Goal: Task Accomplishment & Management: Manage account settings

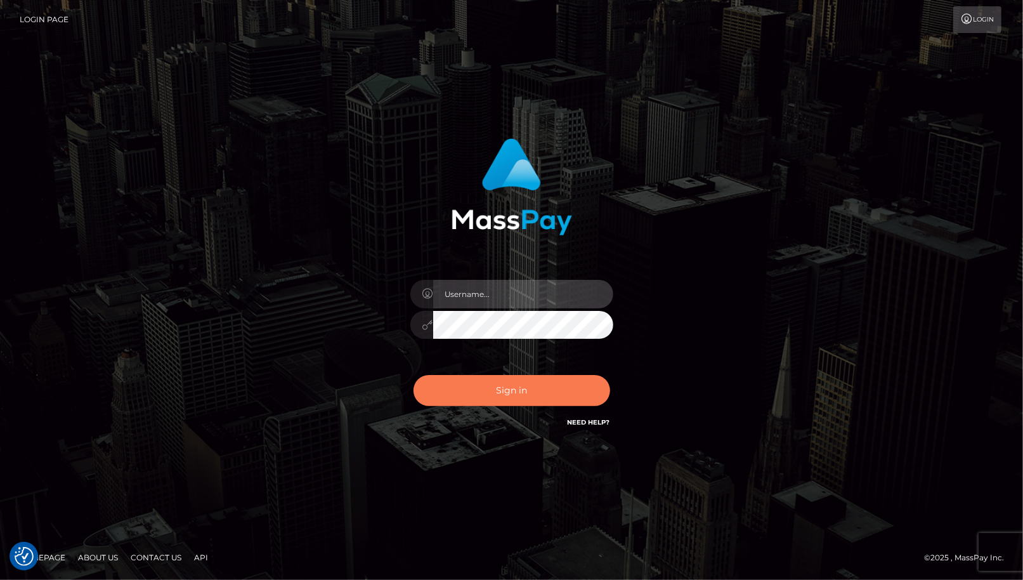
type input "cheli"
click at [518, 387] on button "Sign in" at bounding box center [511, 390] width 197 height 31
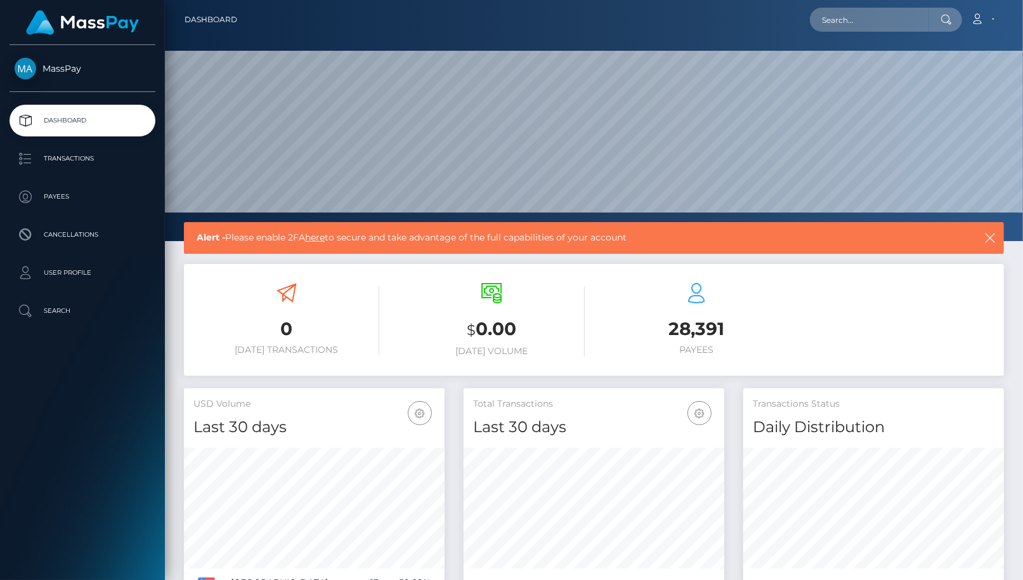
scroll to position [224, 261]
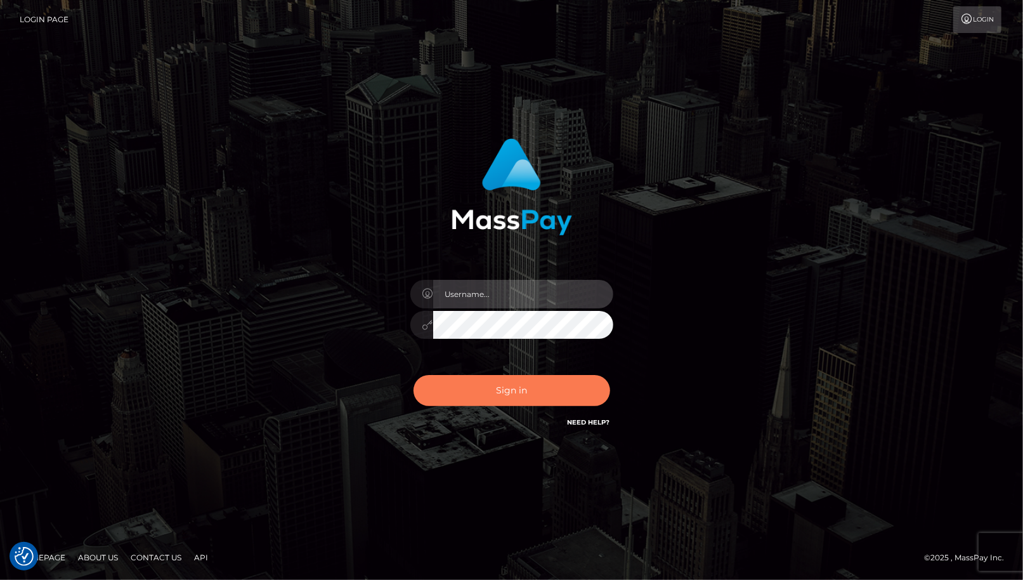
type input "cheli"
click at [492, 393] on button "Sign in" at bounding box center [511, 390] width 197 height 31
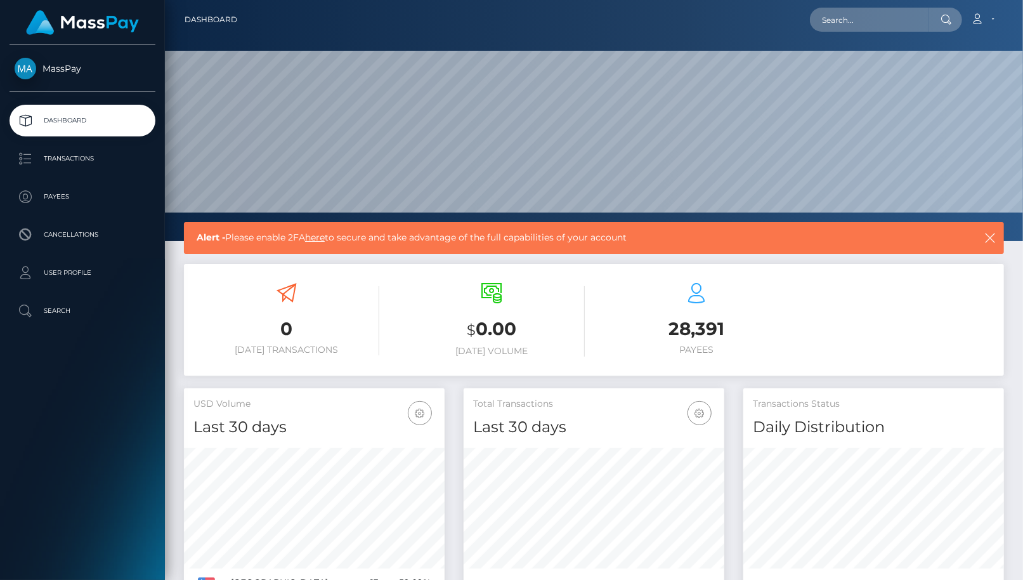
scroll to position [224, 261]
click at [62, 65] on span "MassPay" at bounding box center [83, 68] width 146 height 11
click at [67, 165] on p "Transactions" at bounding box center [83, 158] width 136 height 19
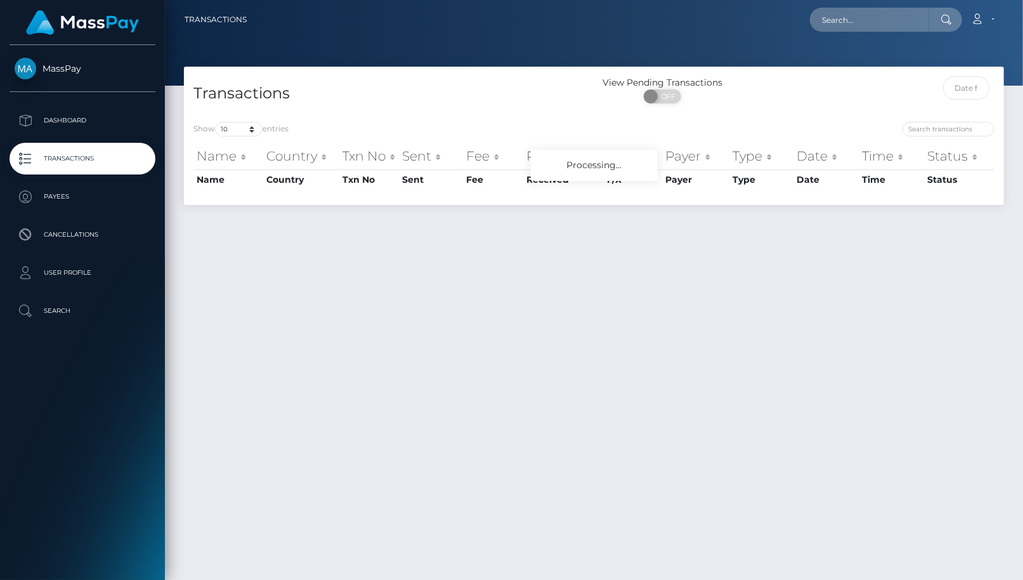
click at [980, 34] on nav "Transactions Loading... Loading... Account Logout" at bounding box center [594, 19] width 858 height 39
click at [980, 24] on link "Account" at bounding box center [982, 19] width 37 height 27
click at [942, 56] on link "Edit Profile" at bounding box center [952, 54] width 101 height 23
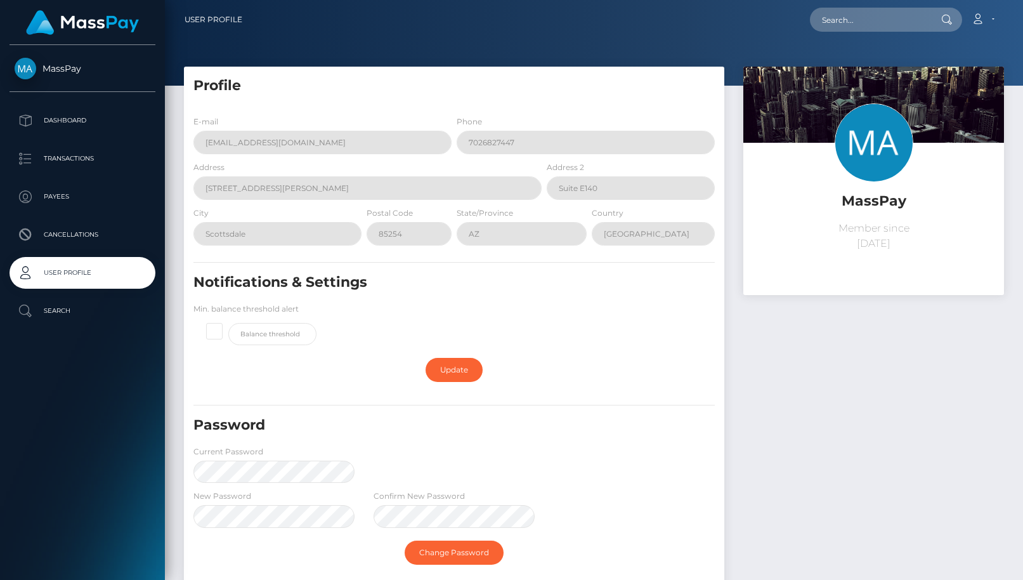
scroll to position [153, 0]
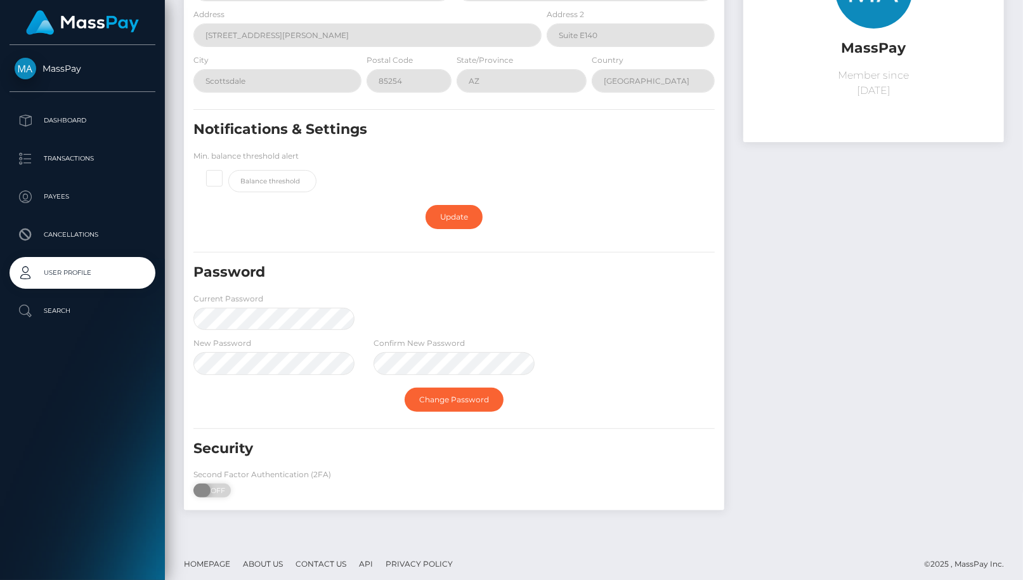
click at [214, 483] on span "OFF" at bounding box center [216, 490] width 32 height 14
click at [214, 484] on span "OFF" at bounding box center [216, 490] width 32 height 14
checkbox input "true"
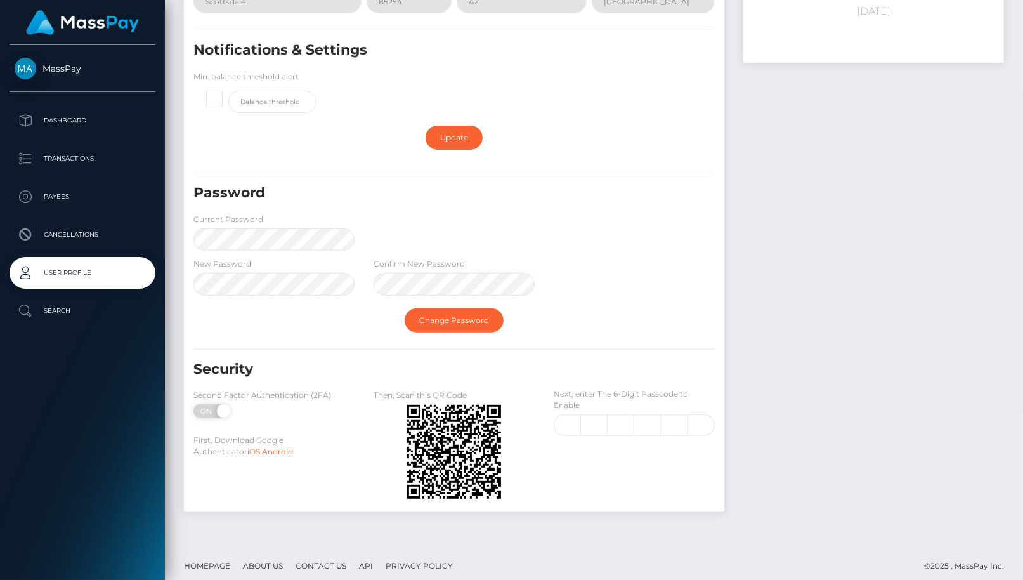
scroll to position [234, 0]
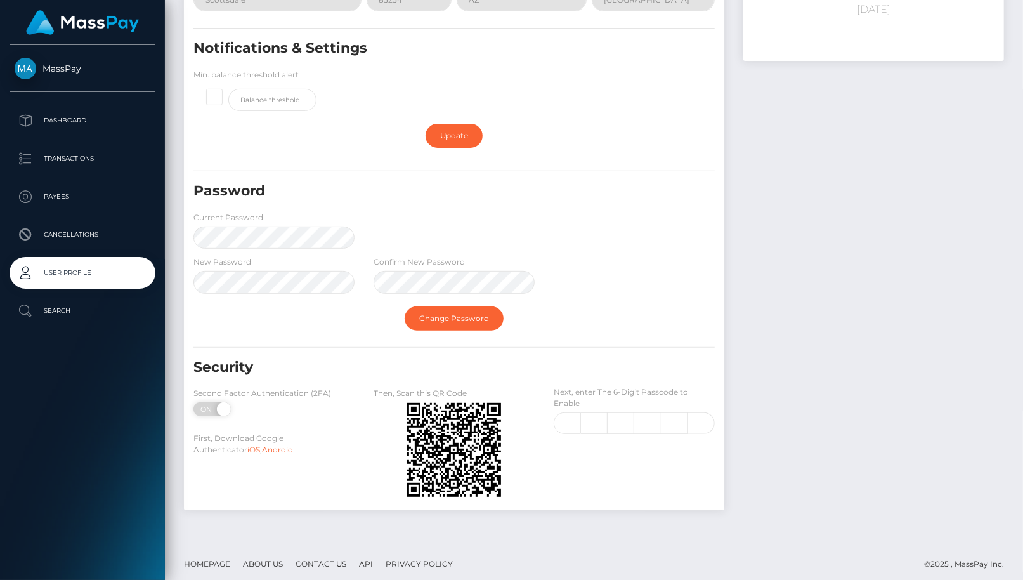
click at [587, 404] on div "Next, enter The 6-Digit Passcode to Enable" at bounding box center [634, 410] width 161 height 48
click at [573, 419] on input "text" at bounding box center [567, 423] width 27 height 22
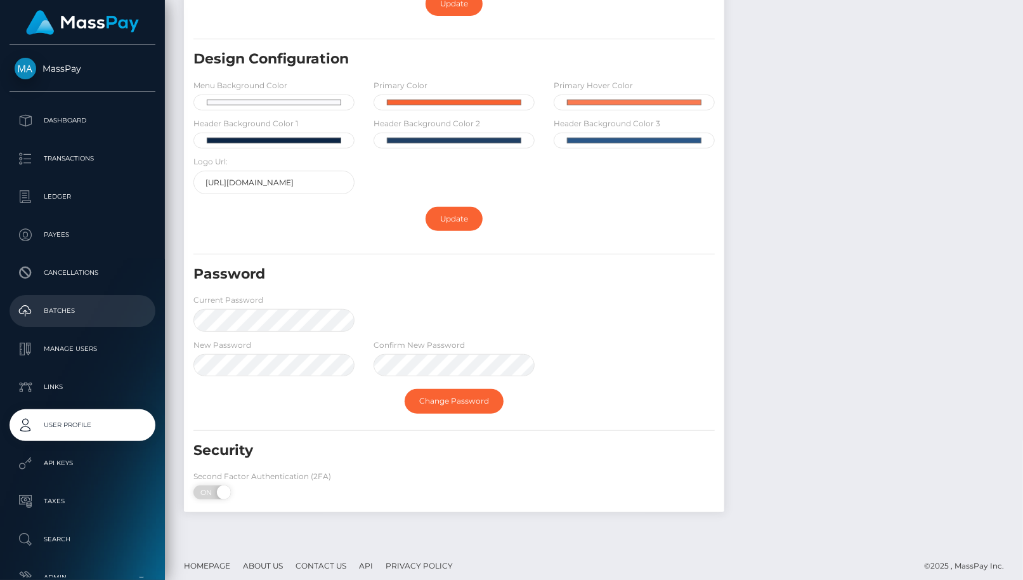
scroll to position [79, 0]
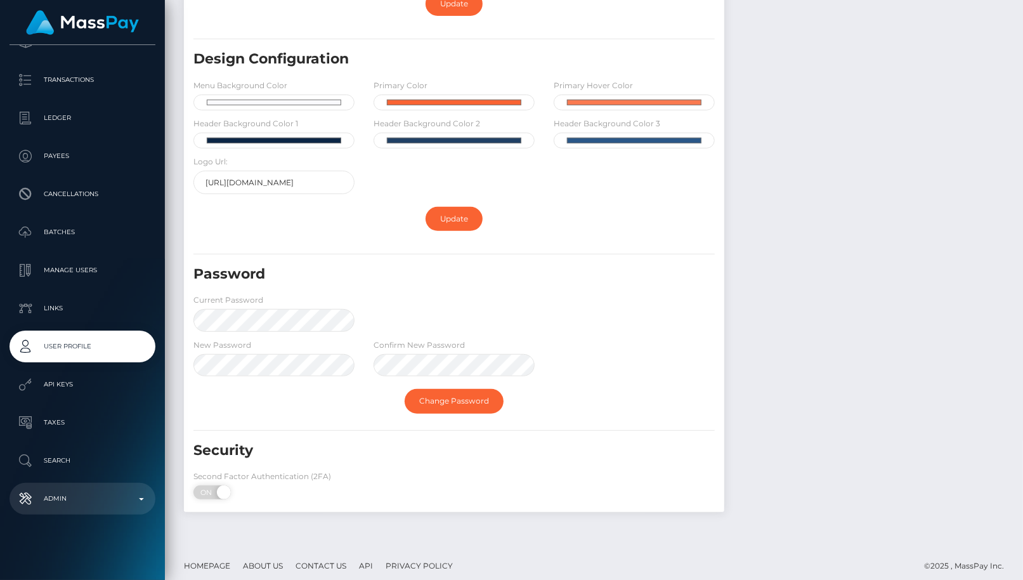
click at [113, 501] on p "Admin" at bounding box center [83, 498] width 136 height 19
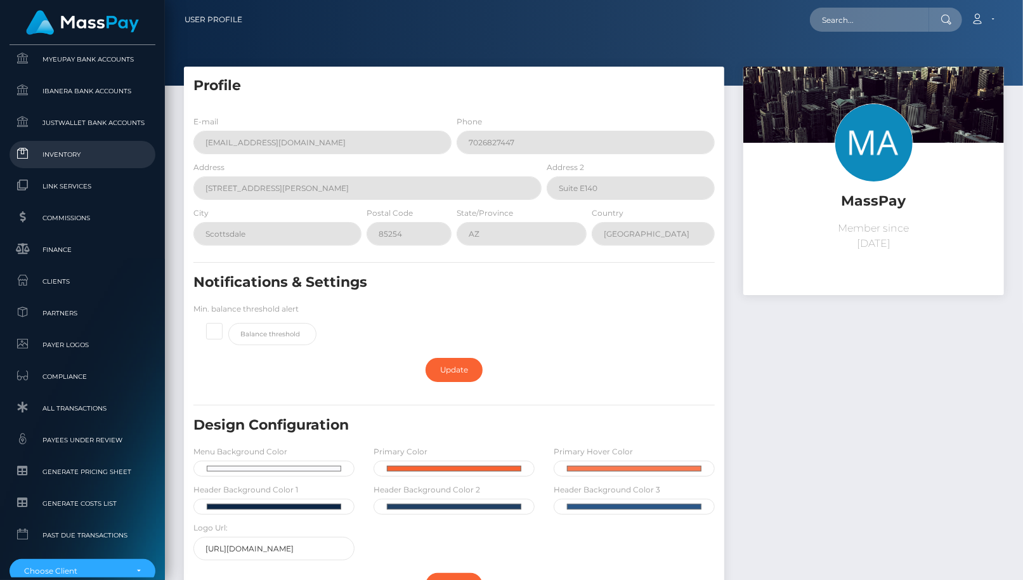
scroll to position [742, 0]
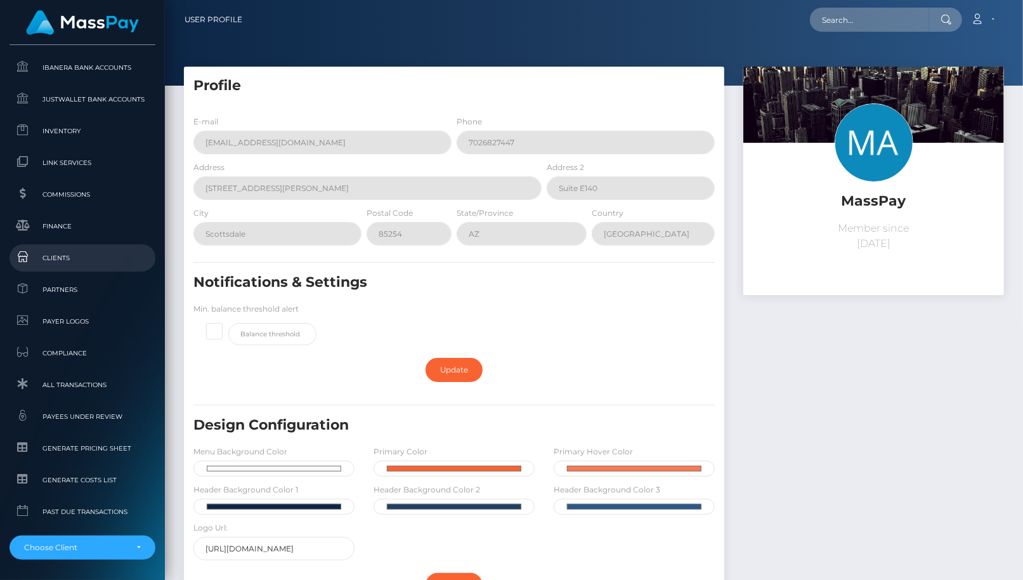
click at [69, 261] on span "Clients" at bounding box center [83, 257] width 136 height 15
click at [59, 255] on span "Clients" at bounding box center [83, 257] width 136 height 15
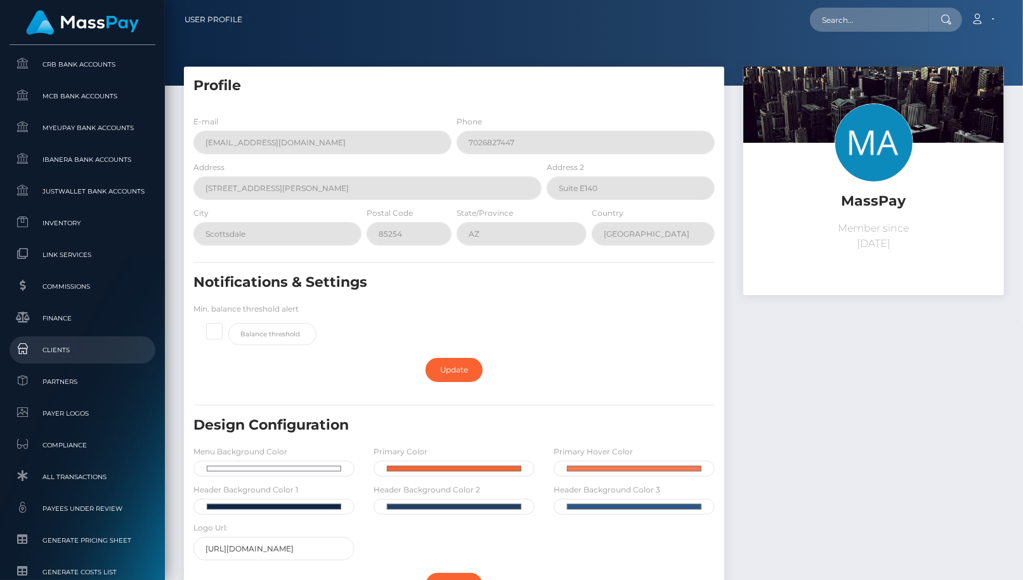
scroll to position [649, 0]
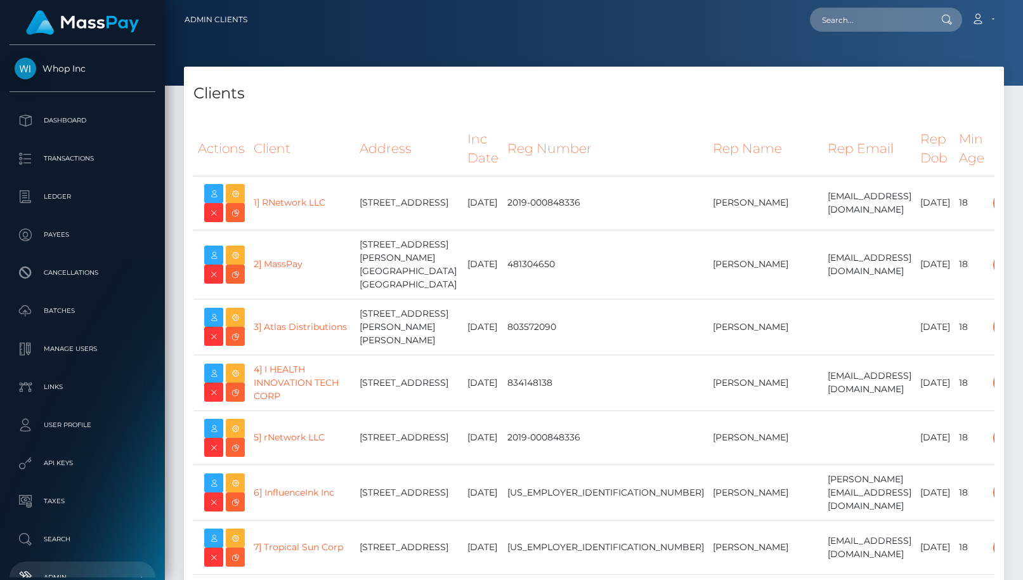
select select "223"
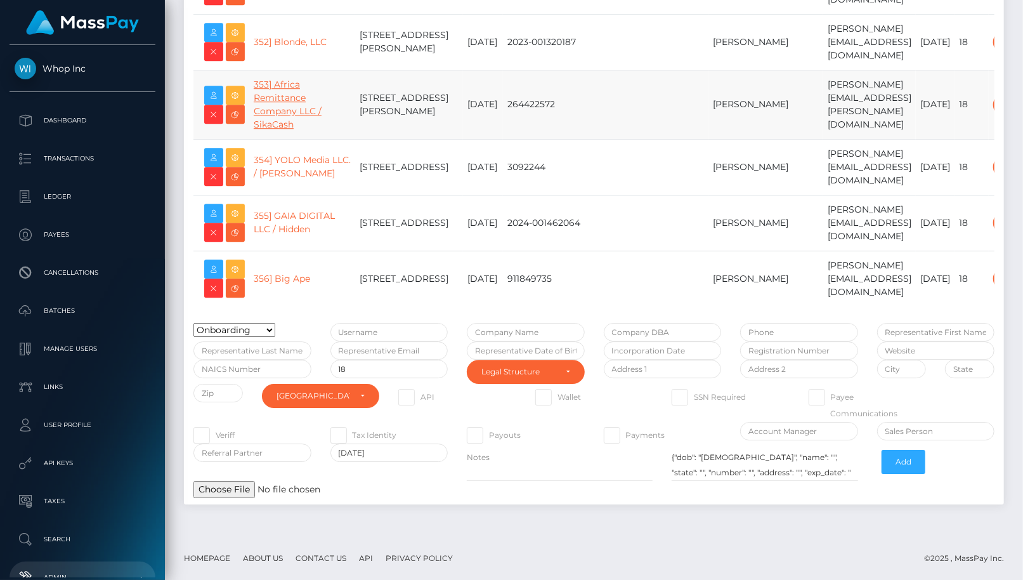
click at [275, 130] on link "353] Africa Remittance Company LLC / SikaCash" at bounding box center [288, 104] width 68 height 51
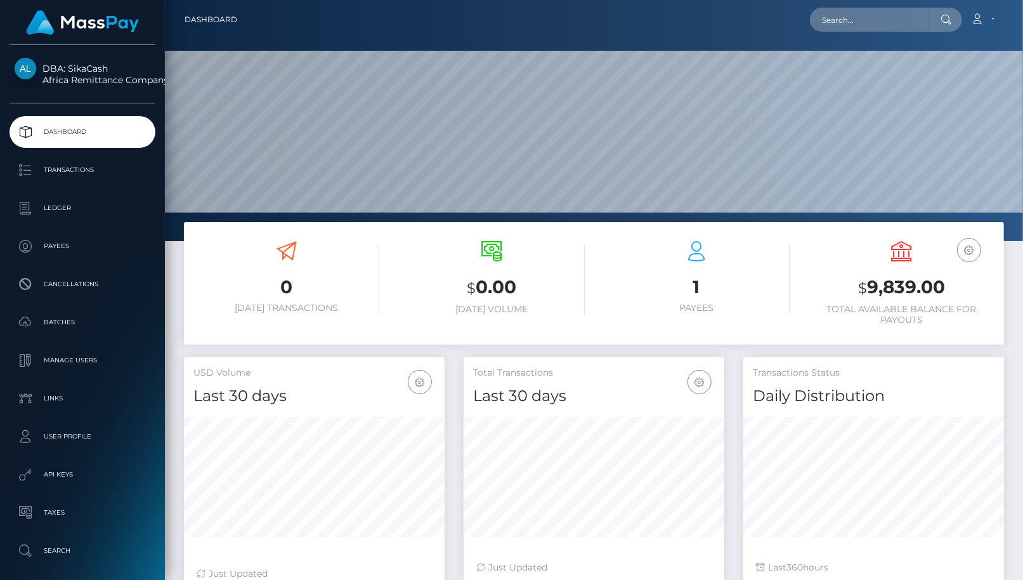
scroll to position [224, 261]
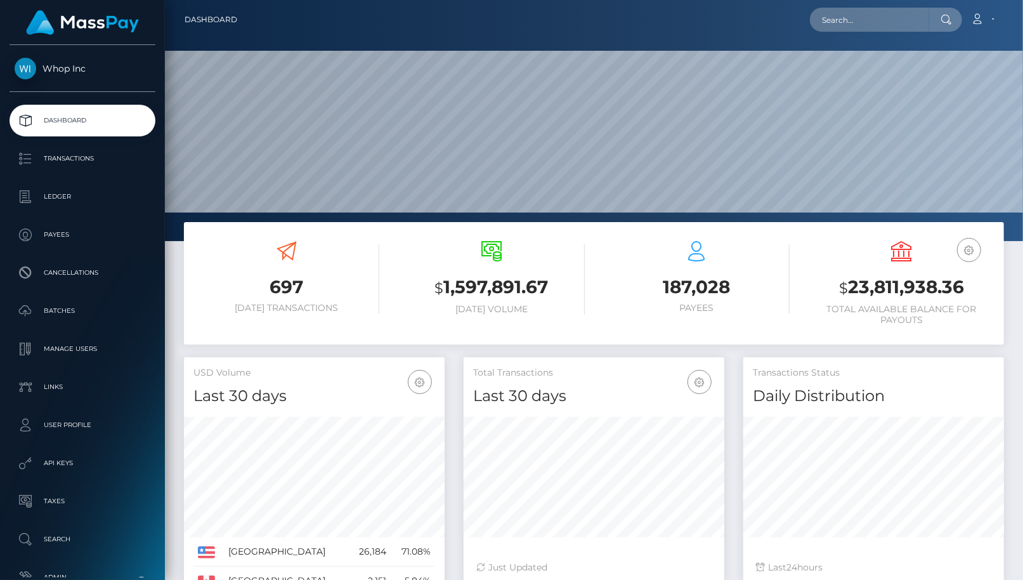
scroll to position [224, 261]
